Goal: Information Seeking & Learning: Learn about a topic

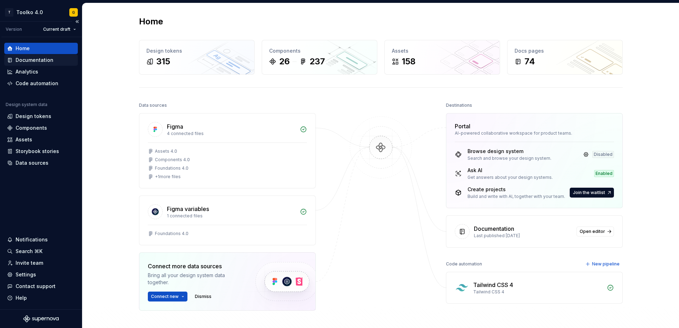
click at [45, 60] on div "Documentation" at bounding box center [35, 60] width 38 height 7
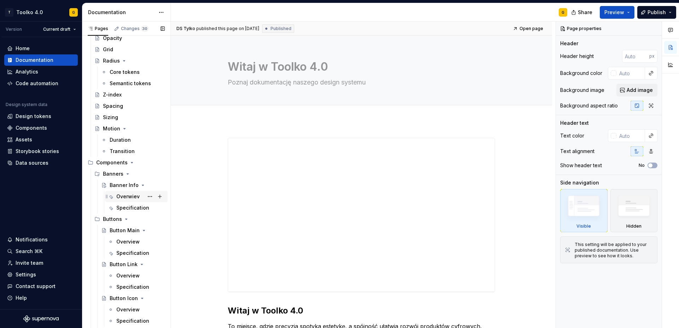
scroll to position [189, 0]
click at [125, 209] on div "Specification" at bounding box center [129, 207] width 27 height 7
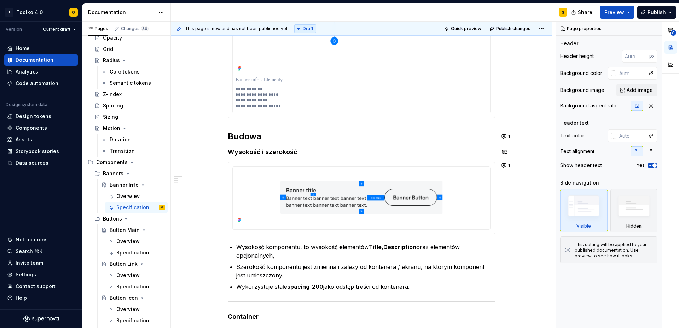
scroll to position [212, 0]
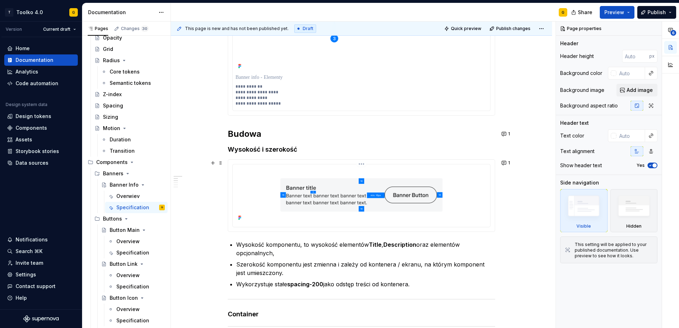
click at [403, 192] on img at bounding box center [362, 194] width 252 height 55
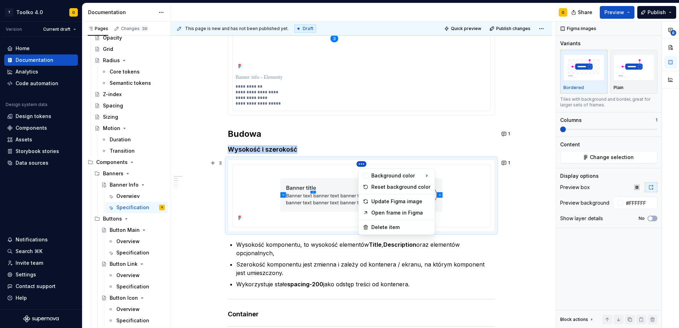
click at [363, 164] on html "T Toolko 4.0 G Version Current draft Home Documentation Analytics Code automati…" at bounding box center [339, 164] width 679 height 328
click at [375, 203] on div "Update Figma image" at bounding box center [400, 201] width 59 height 7
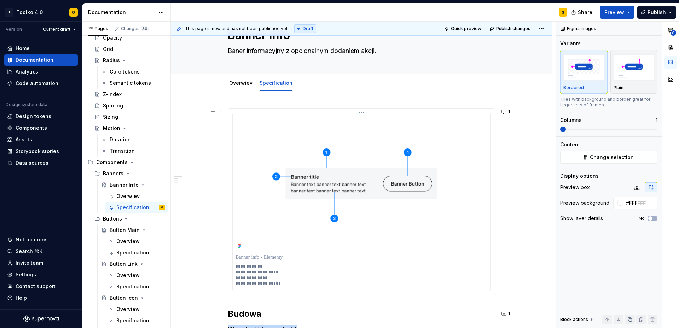
scroll to position [28, 0]
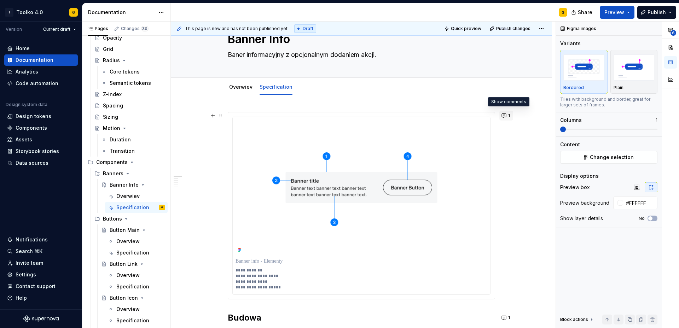
click at [506, 118] on button "1" at bounding box center [506, 116] width 14 height 10
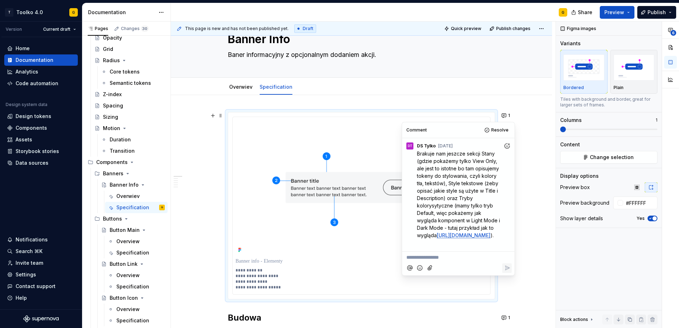
scroll to position [46, 0]
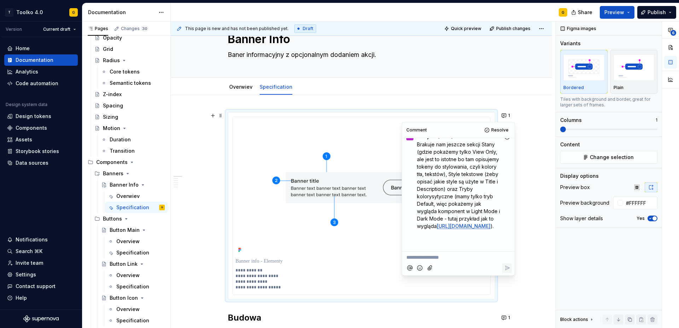
click at [452, 223] on link "[URL][DOMAIN_NAME]" at bounding box center [464, 226] width 54 height 6
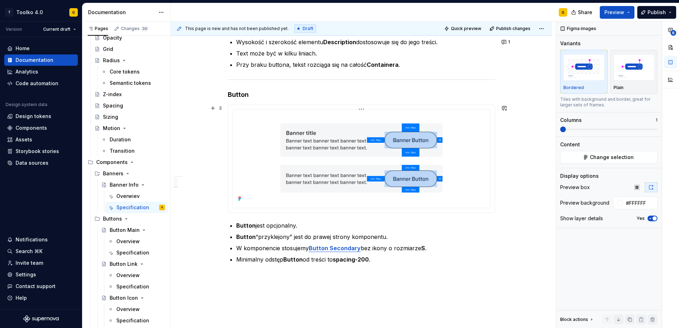
scroll to position [1016, 0]
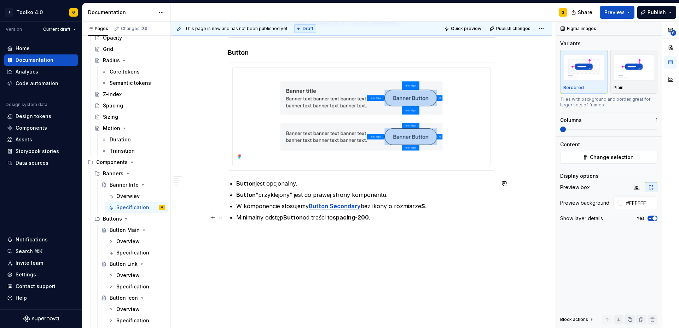
click at [387, 219] on p "Minimalny odstęp Button od treści to spacing-200 ." at bounding box center [365, 217] width 259 height 8
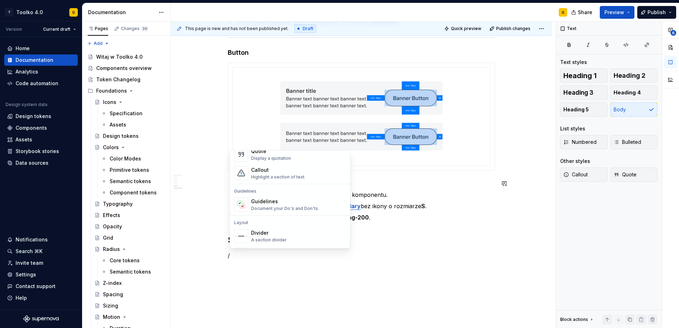
scroll to position [0, 0]
click at [272, 255] on p "/" at bounding box center [361, 256] width 267 height 8
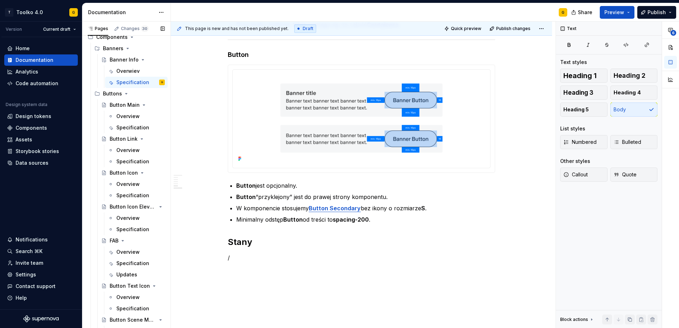
scroll to position [305, 0]
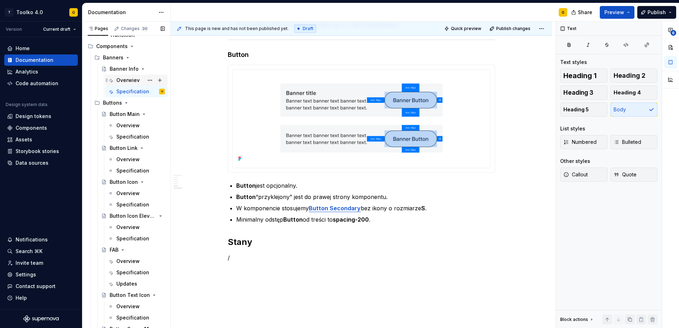
click at [135, 82] on div "Overwiev" at bounding box center [127, 80] width 23 height 7
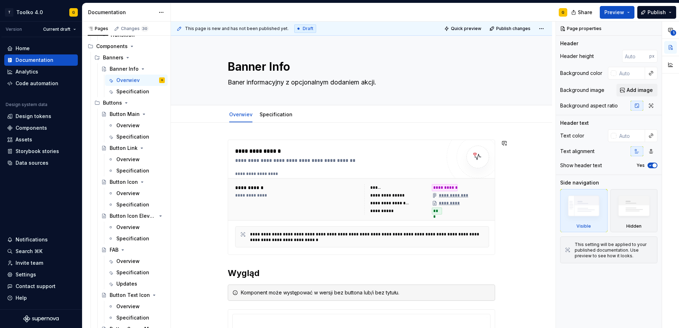
scroll to position [39, 0]
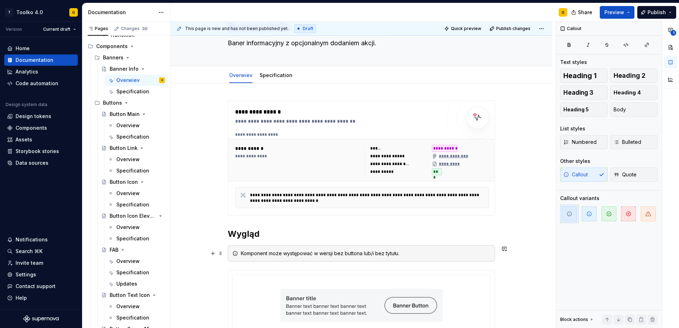
click at [351, 255] on div "Komponent może występować w wersji bez buttona lub/i bez tytułu." at bounding box center [366, 253] width 250 height 7
click at [221, 253] on span at bounding box center [221, 254] width 6 height 10
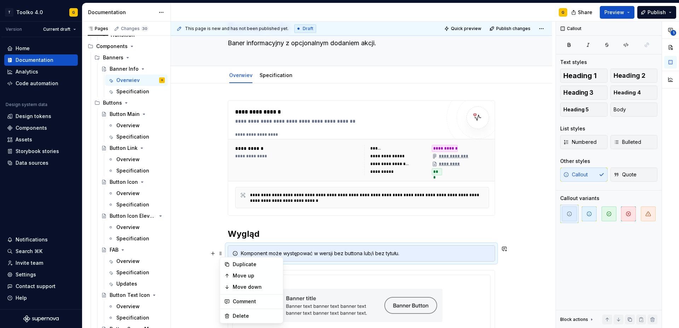
click at [241, 251] on div "Komponent może występować w wersji bez buttona lub/i bez tytułu." at bounding box center [361, 253] width 267 height 16
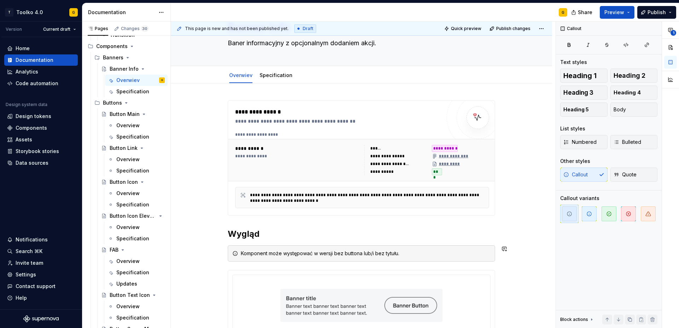
click at [236, 243] on div "**********" at bounding box center [361, 276] width 267 height 352
click at [229, 248] on div "**********" at bounding box center [361, 321] width 381 height 476
click at [231, 261] on div "Komponent może występować w wersji bez buttona lub/i bez tytułu." at bounding box center [361, 253] width 267 height 16
click at [461, 260] on div "Komponent może występować w wersji bez buttona lub/i bez tytułu." at bounding box center [361, 253] width 267 height 16
click at [224, 247] on div "**********" at bounding box center [361, 321] width 381 height 476
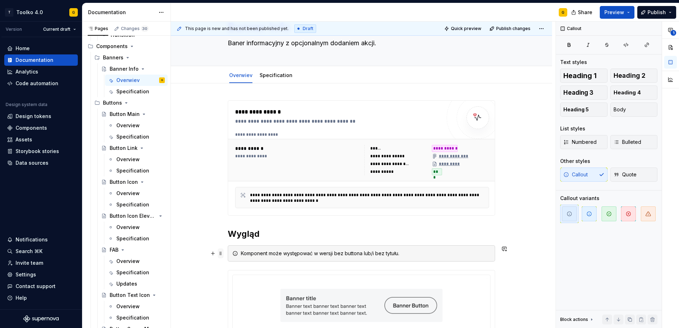
click at [222, 251] on span at bounding box center [221, 254] width 6 height 10
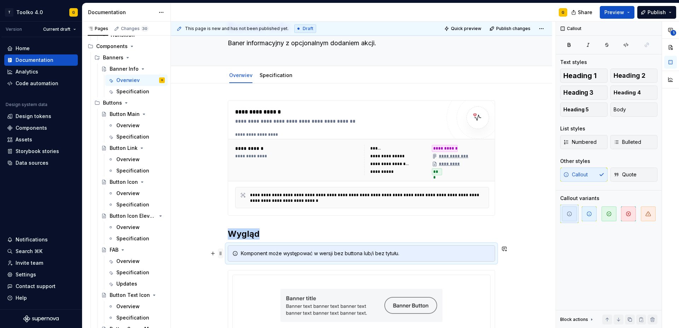
click at [222, 251] on span at bounding box center [221, 254] width 6 height 10
click at [139, 87] on div "Specification" at bounding box center [140, 91] width 48 height 10
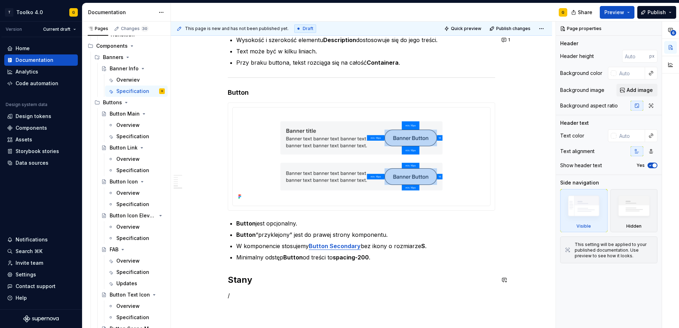
scroll to position [1054, 0]
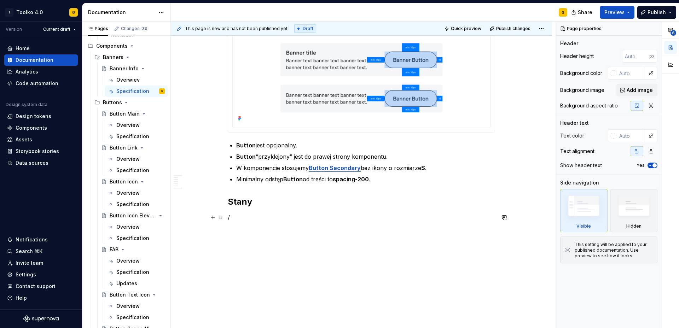
type textarea "*"
click at [235, 219] on p "/" at bounding box center [361, 217] width 267 height 8
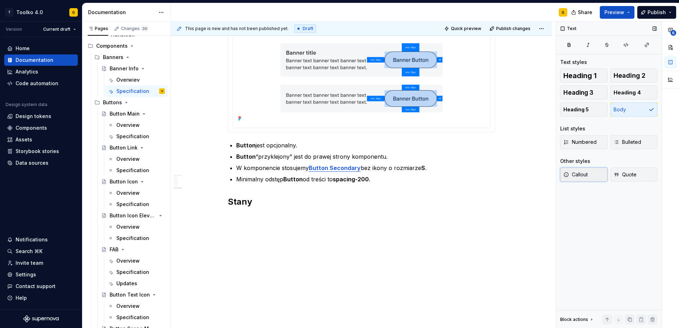
click at [588, 175] on button "Callout" at bounding box center [583, 175] width 47 height 14
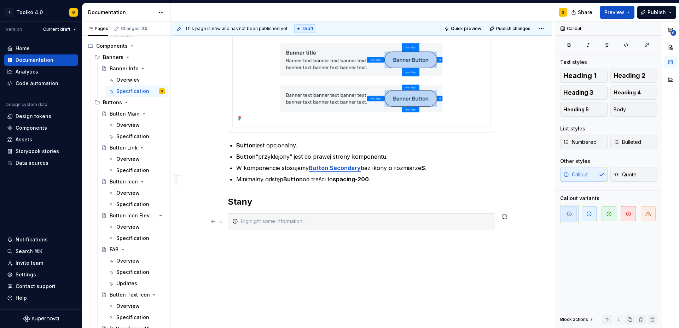
click at [250, 222] on div at bounding box center [366, 221] width 250 height 7
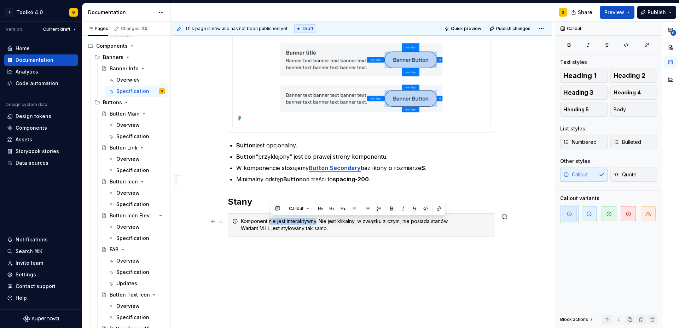
drag, startPoint x: 271, startPoint y: 222, endPoint x: 319, endPoint y: 220, distance: 48.2
click at [319, 220] on div "Komponent nie jest interaktywny. Nie jest klikalny, w związku z czym, nie posia…" at bounding box center [366, 225] width 250 height 14
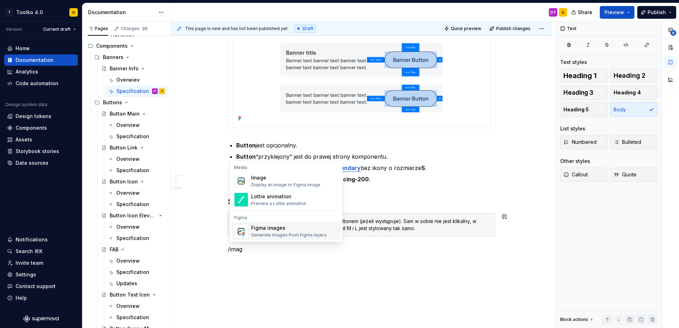
click at [281, 234] on div "Generate images from Figma layers" at bounding box center [289, 235] width 76 height 6
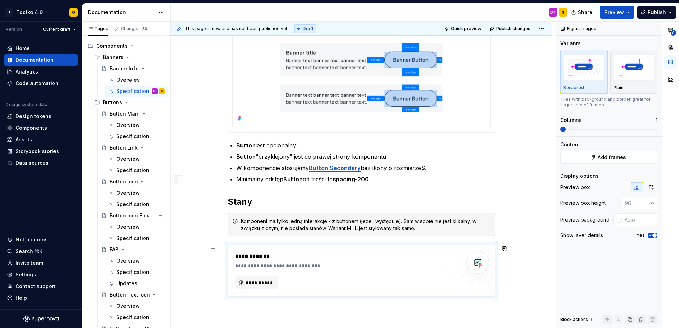
click at [276, 271] on div "**********" at bounding box center [338, 271] width 206 height 37
click at [262, 279] on button "**********" at bounding box center [256, 283] width 42 height 13
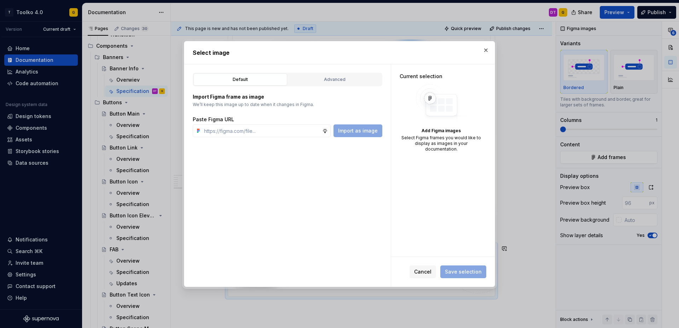
type textarea "*"
type input "[URL][DOMAIN_NAME][DATE]"
click at [359, 131] on span "Import as image" at bounding box center [358, 130] width 40 height 7
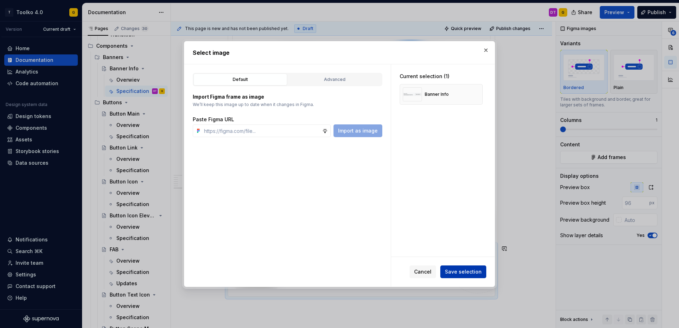
click at [472, 271] on span "Save selection" at bounding box center [463, 271] width 37 height 7
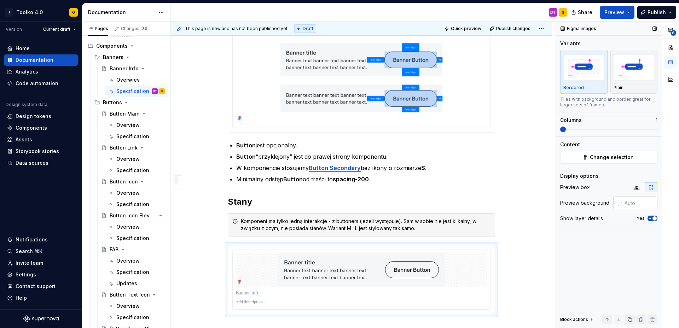
click at [619, 200] on div at bounding box center [617, 203] width 8 height 13
click at [620, 203] on div at bounding box center [619, 203] width 6 height 6
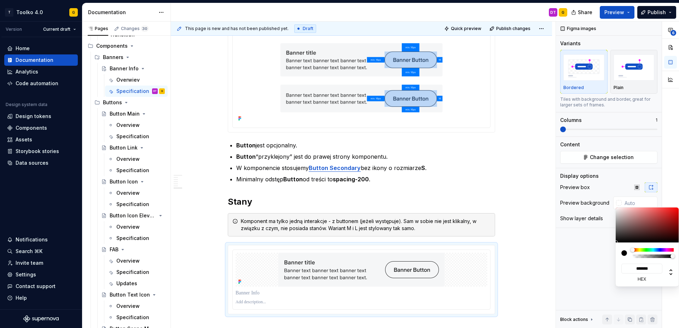
type input "#433C3C"
type input "*******"
type input "#484141"
type input "*******"
type input "#B9B9B9"
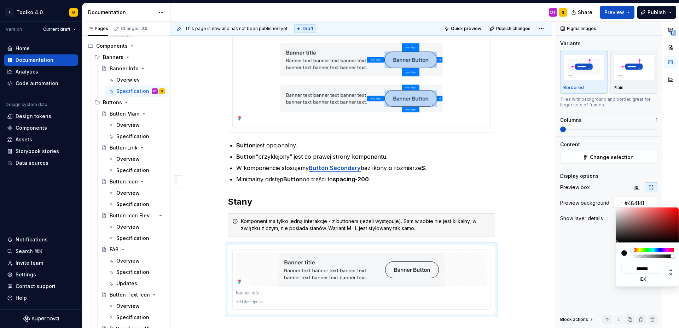
type input "*******"
type input "#FFFFFF"
type input "*******"
drag, startPoint x: 609, startPoint y: 217, endPoint x: 601, endPoint y: 192, distance: 26.2
click at [601, 192] on body "T Toolko 4.0 G Version Current draft Home Documentation Analytics Code automati…" at bounding box center [339, 164] width 679 height 328
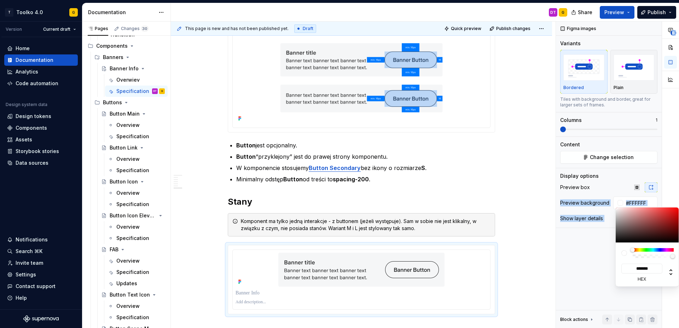
click at [596, 249] on div "**********" at bounding box center [617, 175] width 123 height 307
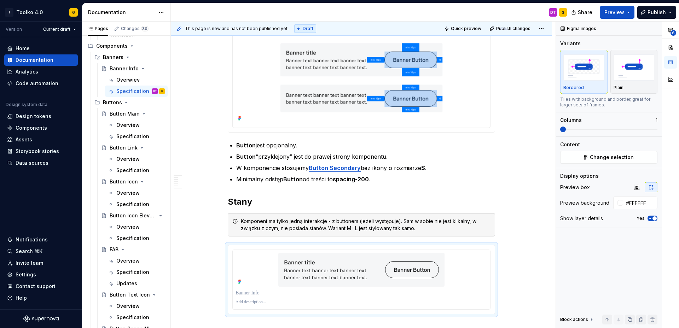
click at [596, 249] on div "**********" at bounding box center [617, 175] width 123 height 307
click at [650, 219] on icon "button" at bounding box center [651, 218] width 2 height 1
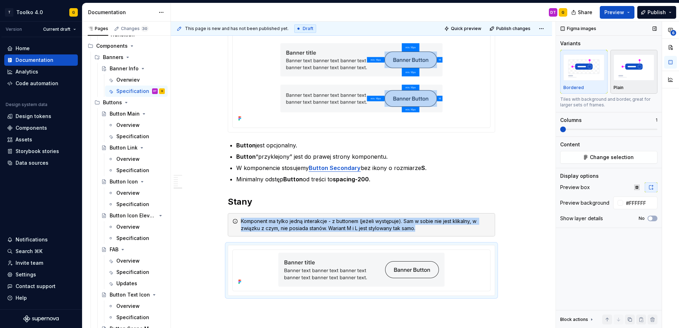
click at [622, 88] on p "Plain" at bounding box center [619, 88] width 10 height 6
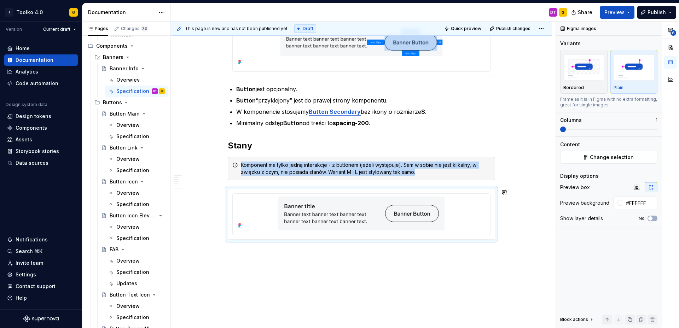
scroll to position [1128, 0]
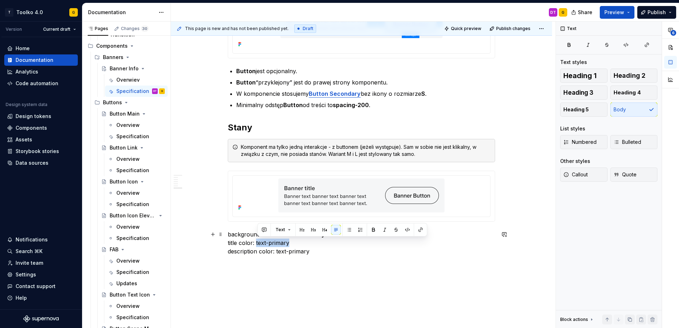
drag, startPoint x: 258, startPoint y: 242, endPoint x: 290, endPoint y: 242, distance: 32.9
click at [290, 242] on p "background-color: surface-tertiary title color: text-primary description color:…" at bounding box center [361, 242] width 267 height 25
drag, startPoint x: 278, startPoint y: 252, endPoint x: 311, endPoint y: 253, distance: 33.3
click at [311, 253] on p "background-color: surface-tertiary title color: text-primary description color:…" at bounding box center [361, 242] width 267 height 25
click at [332, 254] on p "background-color: surface-tertiary title color: text-primary description color:…" at bounding box center [361, 242] width 267 height 25
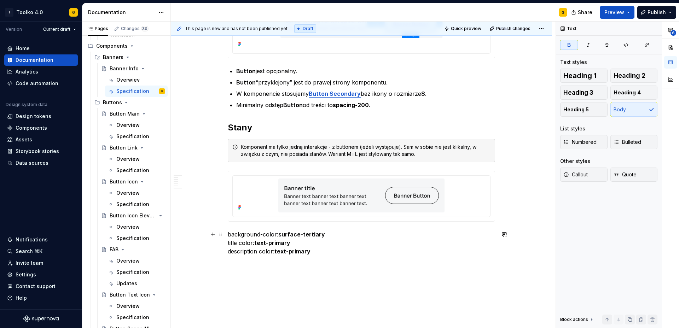
click at [338, 252] on p "background-color: surface-tertiary title color: text-primary description color:…" at bounding box center [361, 242] width 267 height 25
type textarea "*"
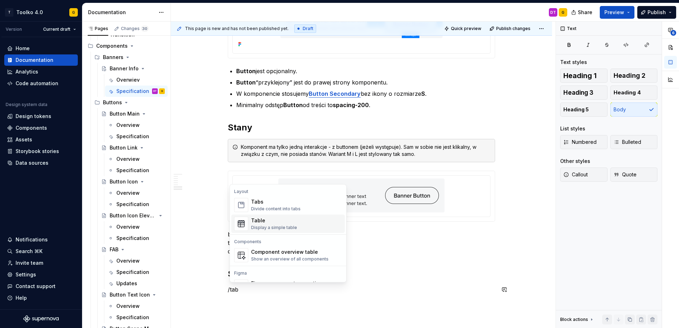
click at [272, 227] on div "Display a simple table" at bounding box center [274, 228] width 46 height 6
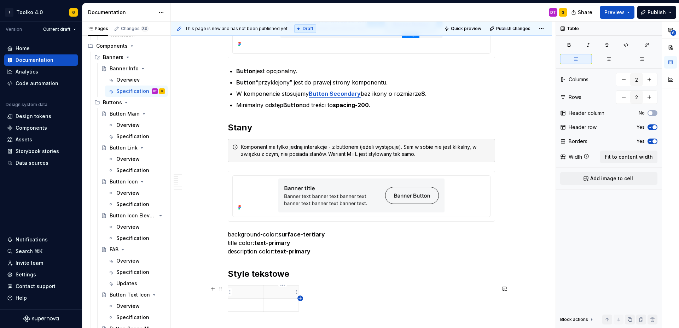
click at [299, 299] on icon "button" at bounding box center [300, 299] width 6 height 6
type input "3"
click at [250, 290] on p at bounding box center [245, 292] width 27 height 7
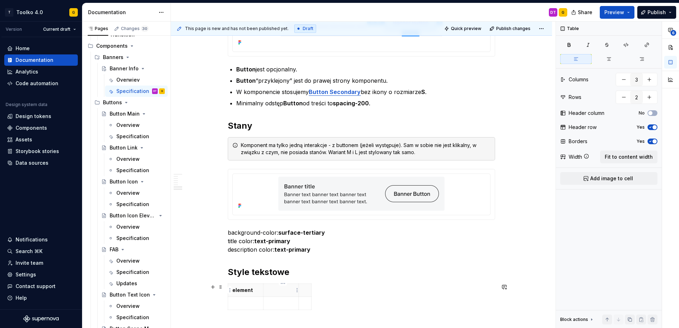
click at [273, 287] on p at bounding box center [281, 290] width 27 height 7
click at [306, 292] on p at bounding box center [305, 290] width 4 height 7
click at [394, 297] on div "element typography token wyrówanie tekstu" at bounding box center [361, 302] width 267 height 36
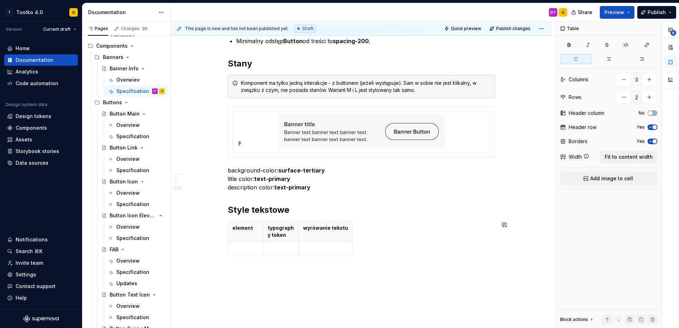
scroll to position [1192, 0]
click at [320, 243] on td at bounding box center [326, 248] width 54 height 13
drag, startPoint x: 351, startPoint y: 230, endPoint x: 508, endPoint y: 235, distance: 156.4
drag, startPoint x: 299, startPoint y: 235, endPoint x: 374, endPoint y: 235, distance: 75.3
click at [240, 239] on p at bounding box center [245, 241] width 27 height 7
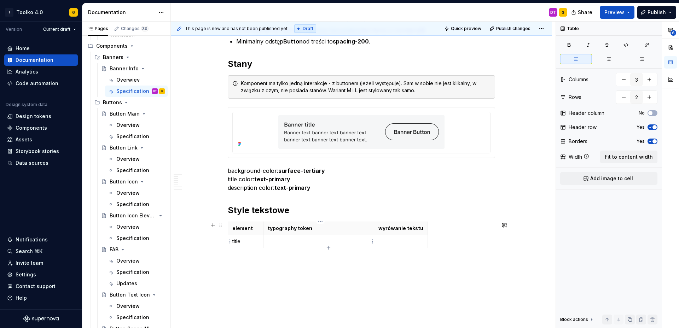
click at [307, 243] on p at bounding box center [319, 241] width 102 height 7
type textarea "*"
click at [389, 241] on p at bounding box center [400, 241] width 45 height 7
click at [396, 229] on strong "wyrówanie tekstu" at bounding box center [400, 228] width 45 height 6
click at [389, 241] on p at bounding box center [402, 241] width 48 height 7
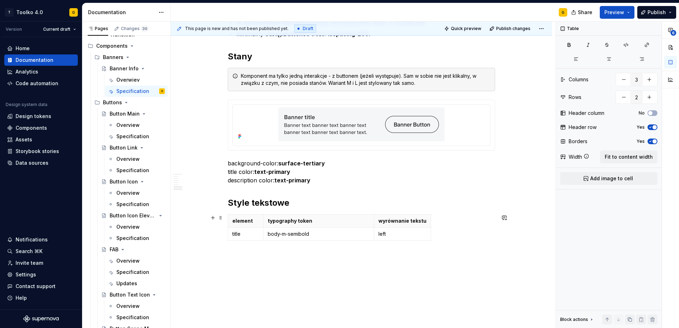
scroll to position [1221, 0]
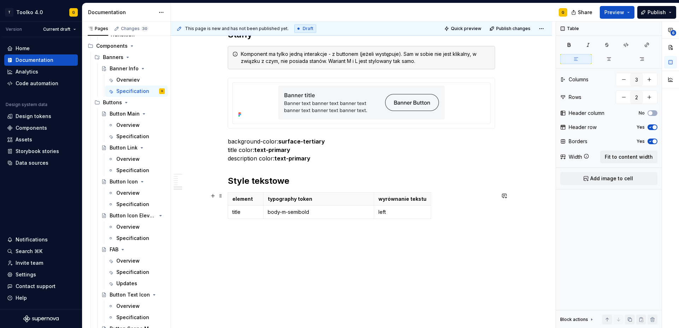
click at [331, 219] on div "element typography token wyrównanie tekstu title body-m-semibold left" at bounding box center [361, 206] width 267 height 29
click at [329, 218] on icon "button" at bounding box center [330, 219] width 6 height 6
type input "3"
click at [243, 225] on p at bounding box center [245, 225] width 27 height 7
click at [281, 223] on p at bounding box center [319, 225] width 102 height 7
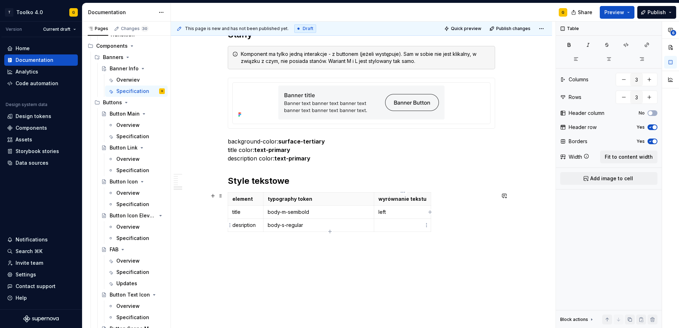
click at [392, 229] on p at bounding box center [402, 225] width 48 height 7
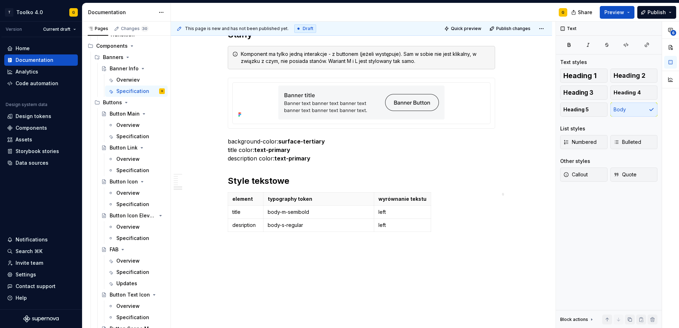
click at [242, 226] on p "desription" at bounding box center [245, 225] width 27 height 7
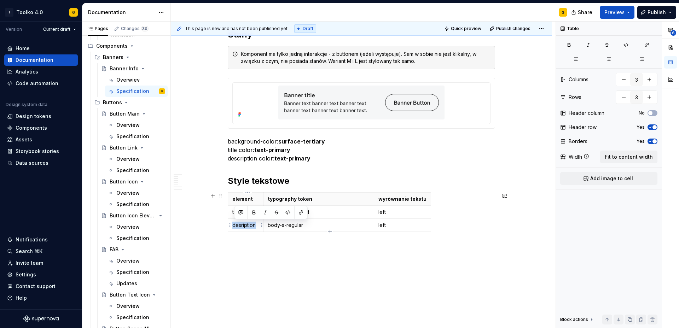
click at [242, 226] on p "desription" at bounding box center [245, 225] width 27 height 7
click at [243, 225] on p "desription" at bounding box center [245, 225] width 27 height 7
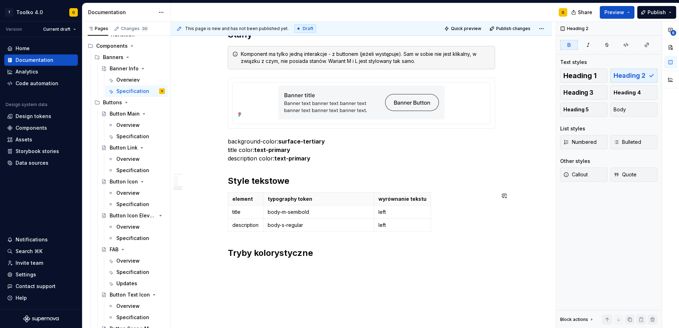
click at [349, 258] on h2 "Tryby kolorystyczne" at bounding box center [361, 253] width 267 height 11
click at [575, 175] on span "Callout" at bounding box center [576, 174] width 24 height 7
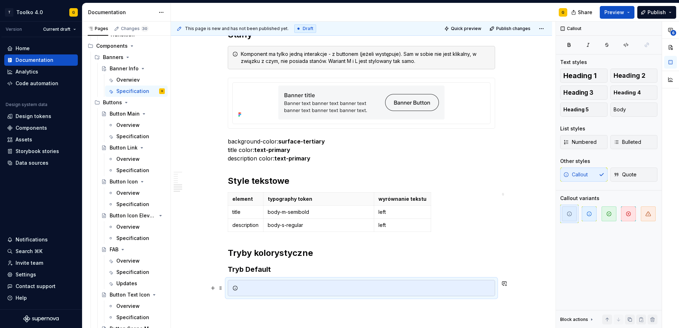
click at [336, 287] on div at bounding box center [366, 288] width 250 height 7
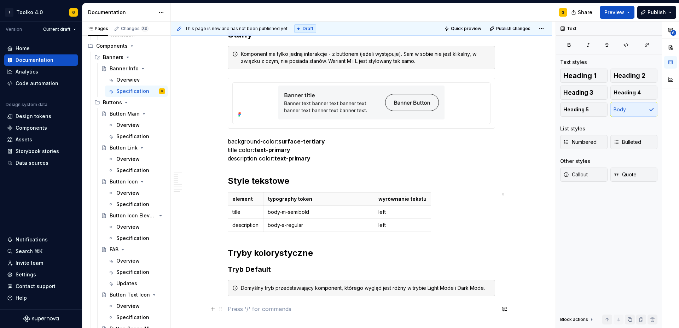
scroll to position [1313, 0]
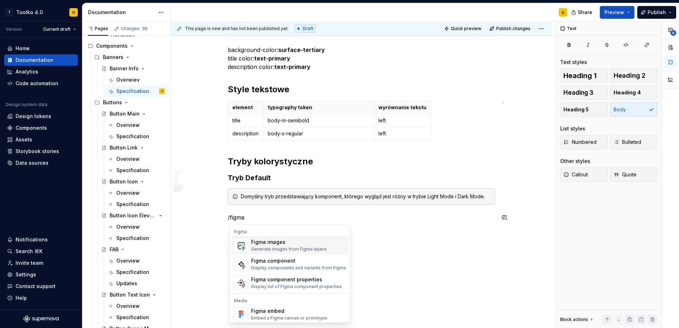
click at [269, 247] on div "Generate images from Figma layers" at bounding box center [289, 250] width 76 height 6
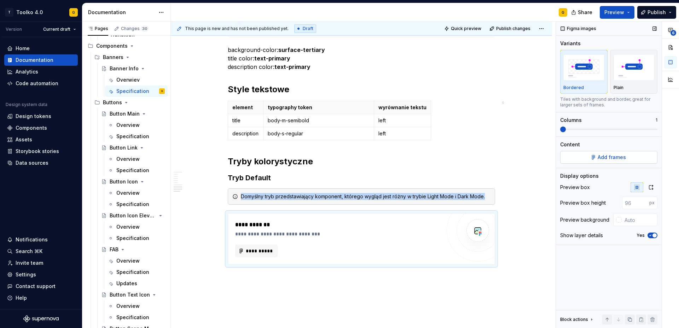
click at [618, 159] on span "Add frames" at bounding box center [612, 157] width 28 height 7
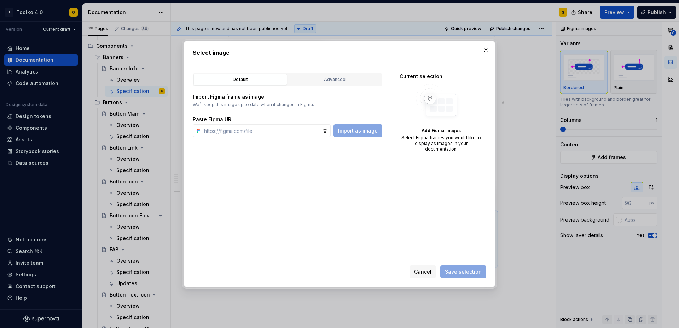
type textarea "*"
type input "[URL][DOMAIN_NAME]"
click at [359, 130] on span "Import as image" at bounding box center [358, 130] width 40 height 7
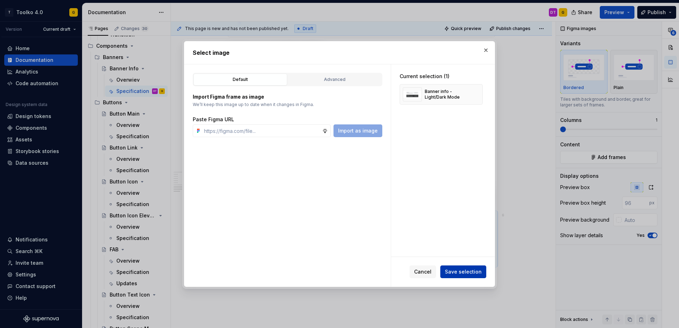
click at [467, 274] on span "Save selection" at bounding box center [463, 271] width 37 height 7
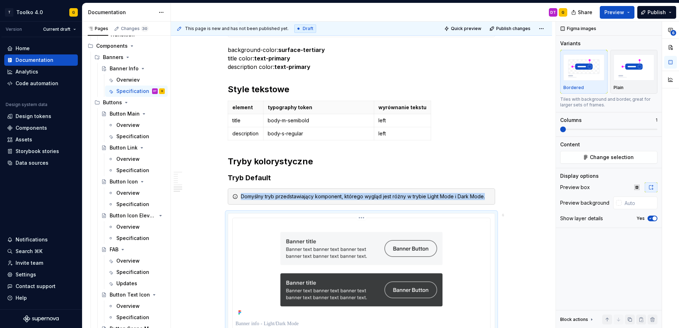
scroll to position [1330, 0]
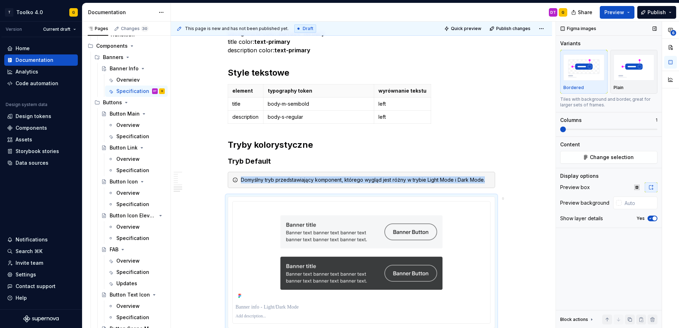
click at [653, 218] on span "button" at bounding box center [655, 218] width 4 height 4
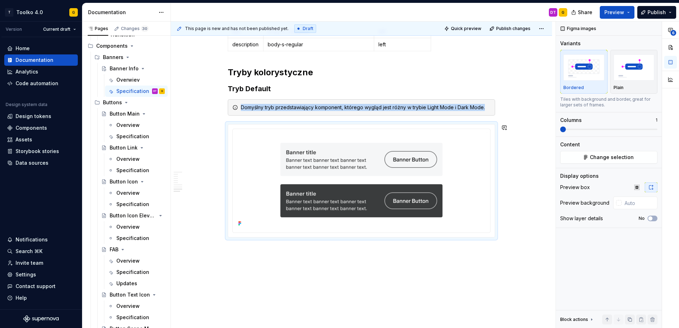
scroll to position [1418, 0]
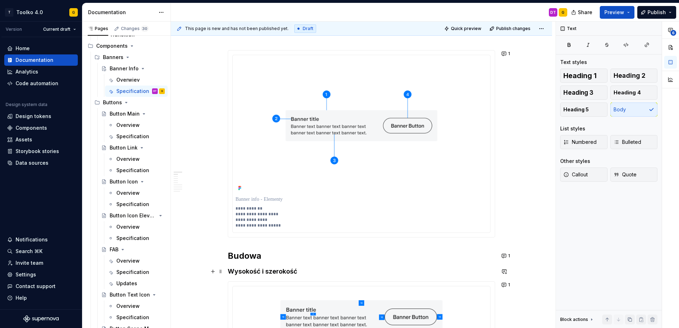
scroll to position [0, 0]
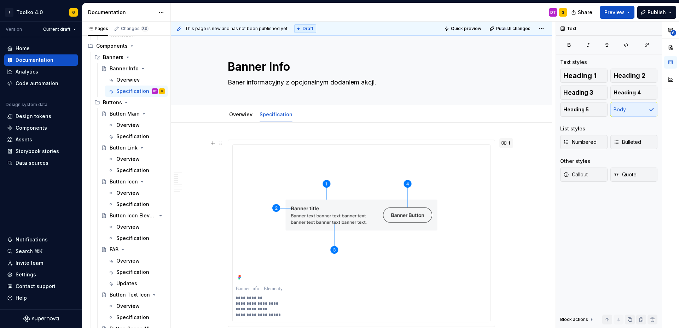
click at [508, 143] on button "1" at bounding box center [506, 143] width 14 height 10
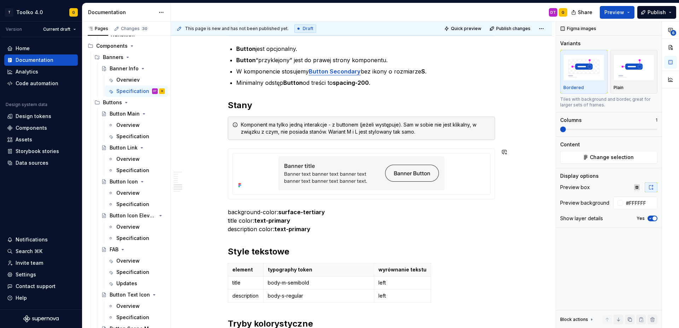
scroll to position [1151, 0]
click at [248, 212] on p "background-color: surface-tertiary title color: text-primary description color:…" at bounding box center [361, 220] width 267 height 25
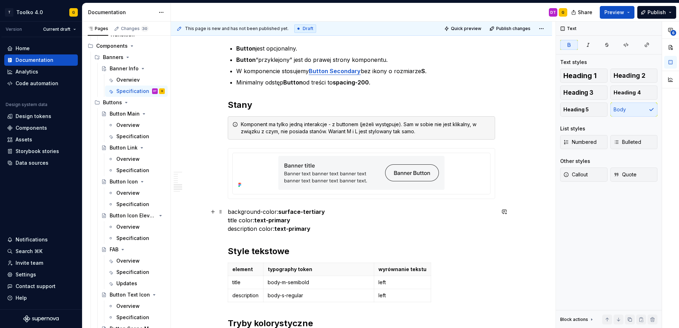
click at [322, 229] on p "background-color: surface-tertiary title color: text-primary description color:…" at bounding box center [361, 220] width 267 height 25
click at [621, 13] on span "Preview" at bounding box center [615, 12] width 20 height 7
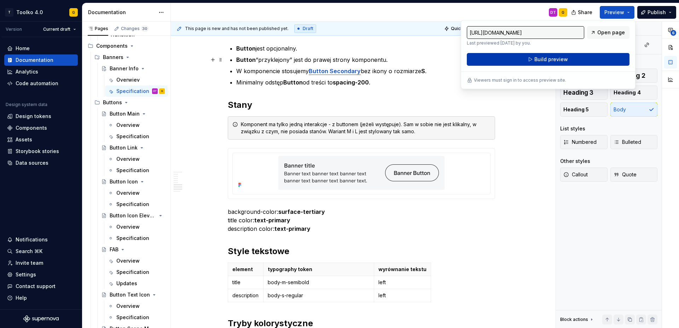
click at [534, 59] on button "Build preview" at bounding box center [548, 59] width 163 height 13
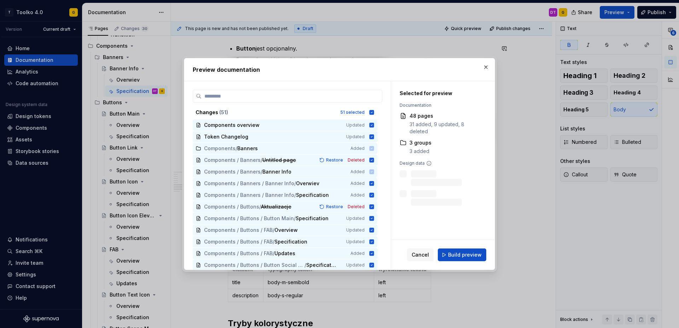
click at [476, 257] on span "Build preview" at bounding box center [465, 255] width 34 height 7
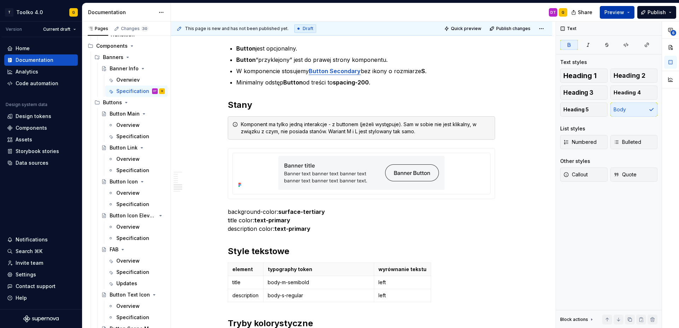
click at [616, 13] on span "Preview" at bounding box center [615, 12] width 20 height 7
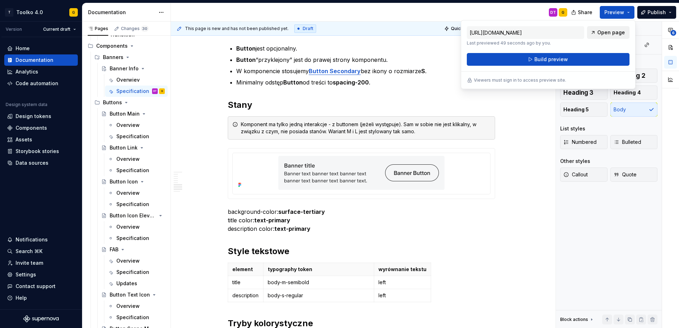
click at [607, 30] on span "Open page" at bounding box center [611, 32] width 28 height 7
click at [441, 219] on p "background-color: surface-tertiary title color: text-primary description color:…" at bounding box center [361, 220] width 267 height 25
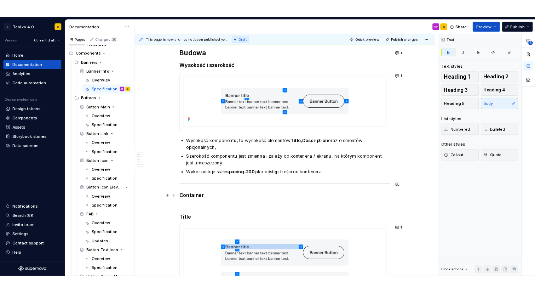
scroll to position [311, 0]
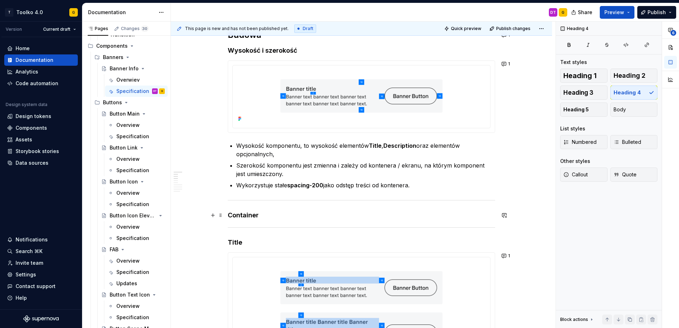
drag, startPoint x: 273, startPoint y: 215, endPoint x: 289, endPoint y: 214, distance: 16.3
click at [273, 215] on h4 "Container" at bounding box center [361, 215] width 267 height 8
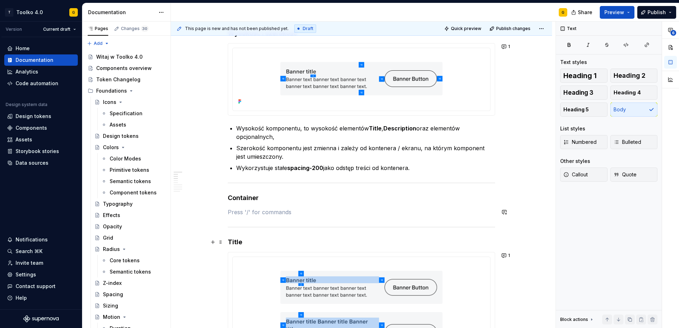
scroll to position [337, 0]
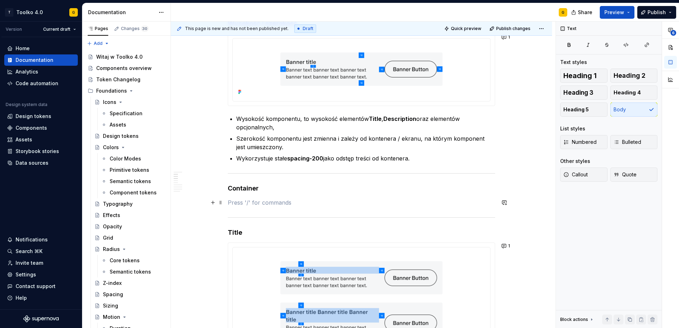
click at [272, 203] on p at bounding box center [361, 202] width 267 height 8
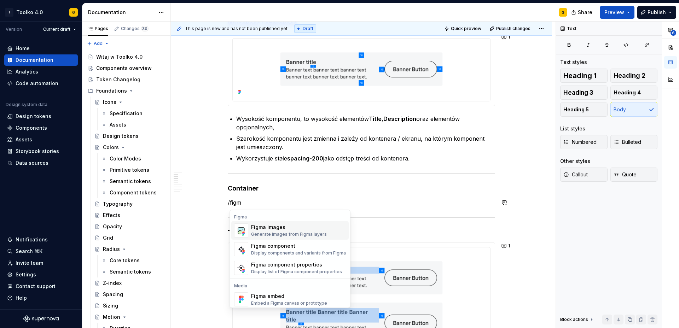
click at [282, 232] on div "Generate images from Figma layers" at bounding box center [289, 235] width 76 height 6
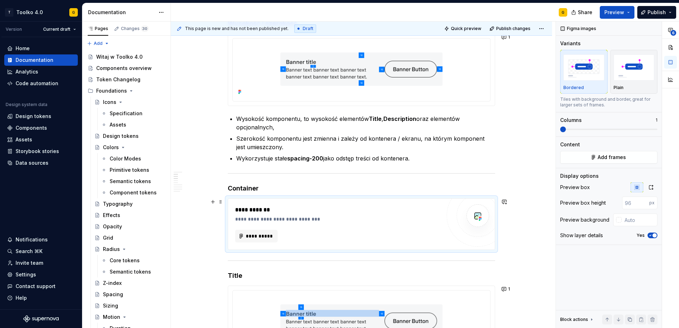
click at [288, 221] on div "**********" at bounding box center [338, 219] width 206 height 7
click at [290, 219] on div "**********" at bounding box center [338, 219] width 206 height 7
click at [271, 235] on span "**********" at bounding box center [259, 236] width 28 height 7
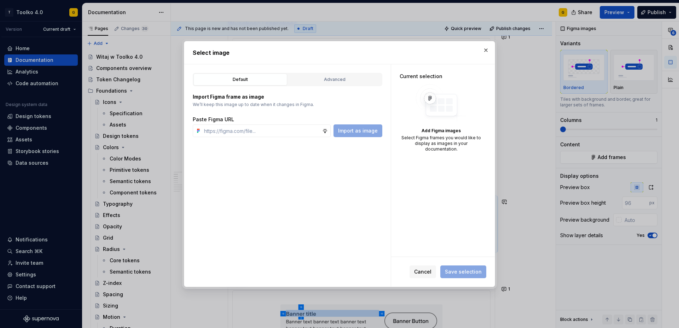
type textarea "*"
type input "[URL][DOMAIN_NAME]"
click at [366, 130] on span "Import as image" at bounding box center [358, 130] width 40 height 7
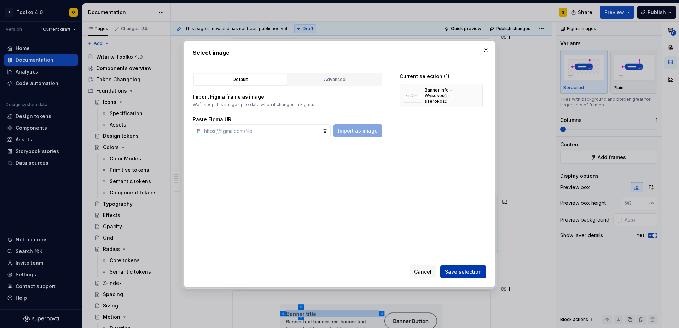
click at [463, 268] on button "Save selection" at bounding box center [463, 272] width 46 height 13
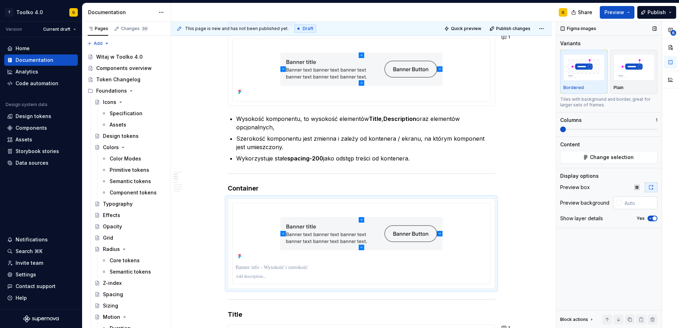
click at [619, 206] on div at bounding box center [619, 203] width 6 height 6
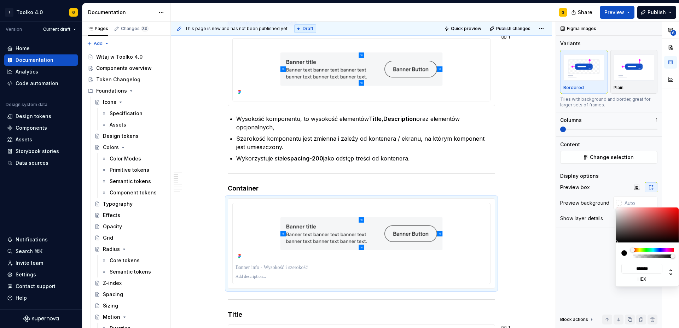
type input "#797474"
type input "*******"
type input "#7E7979"
type input "*******"
type input "#CECDCD"
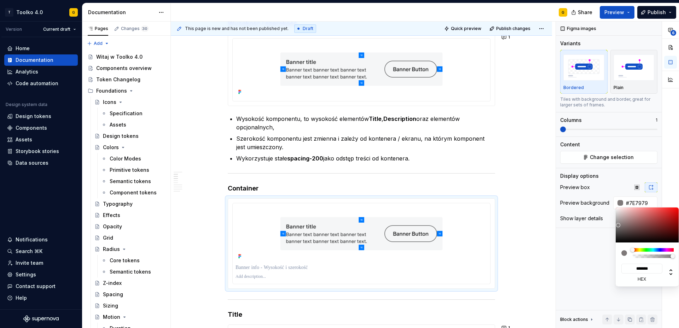
type input "*******"
type input "#FFFFFF"
type input "*******"
drag, startPoint x: 618, startPoint y: 225, endPoint x: 597, endPoint y: 194, distance: 37.8
click at [603, 190] on body "T Toolko 4.0 G Version Current draft Home Documentation Analytics Code automati…" at bounding box center [339, 164] width 679 height 328
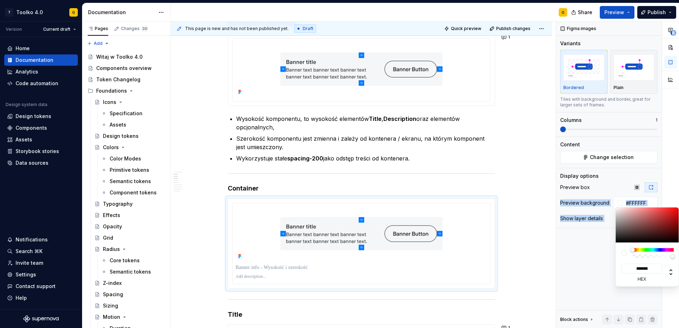
click at [597, 247] on div "**********" at bounding box center [617, 175] width 123 height 307
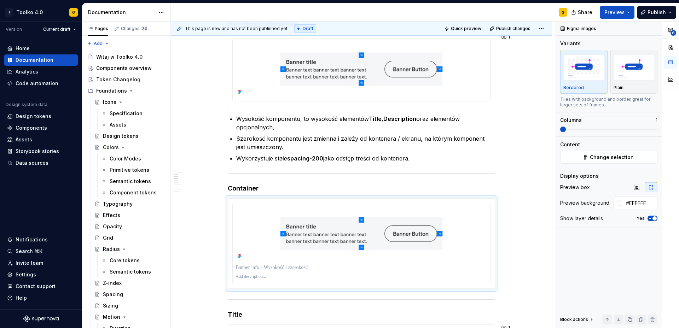
click at [596, 250] on div "**********" at bounding box center [617, 175] width 123 height 307
click at [652, 218] on icon "button" at bounding box center [651, 218] width 6 height 4
click at [621, 154] on span "Change selection" at bounding box center [612, 157] width 44 height 7
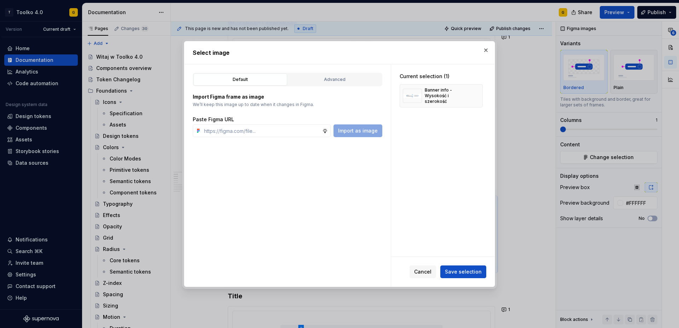
type textarea "*"
type input "[URL][DOMAIN_NAME]"
click at [368, 134] on span "Import as image" at bounding box center [358, 130] width 40 height 7
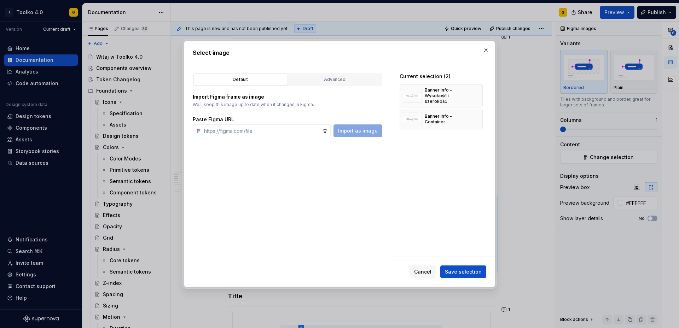
type textarea "*"
